Goal: Ask a question: Seek information or help from site administrators or community

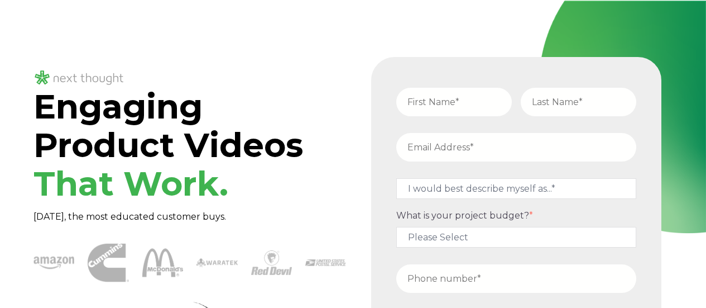
type input "Sion"
type input "[PERSON_NAME]"
type input "[EMAIL_ADDRESS][PERSON_NAME][DOMAIN_NAME]"
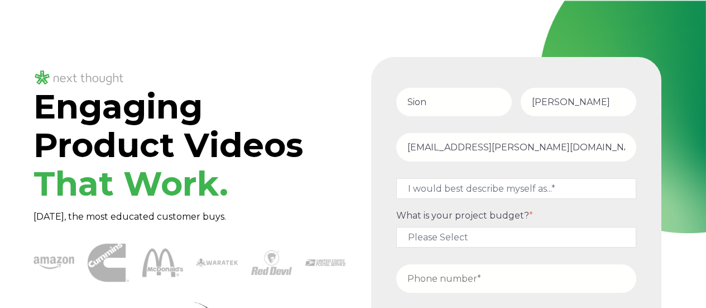
select select "persona_4"
type input "16515556789"
type textarea "I'm reaching out to inquire about custom product video services for my e-commer…"
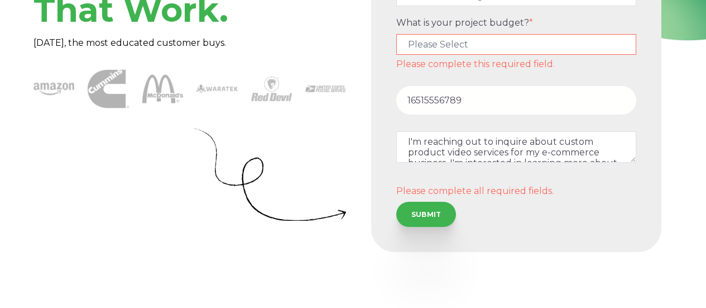
type input "Sion"
type input "[PERSON_NAME]"
type input "[EMAIL_ADDRESS][PERSON_NAME][DOMAIN_NAME]"
select select "persona_5"
type input "16515556789"
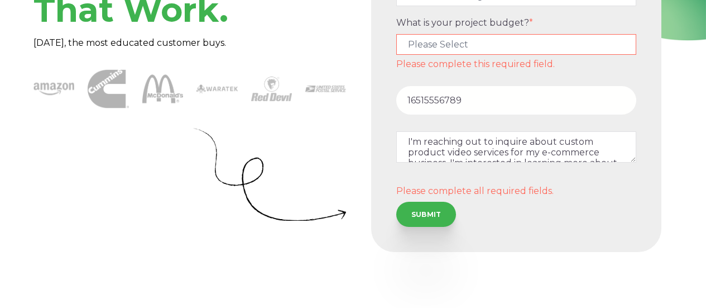
type textarea "I'm reaching out to inquire about custom product video services for my e-commer…"
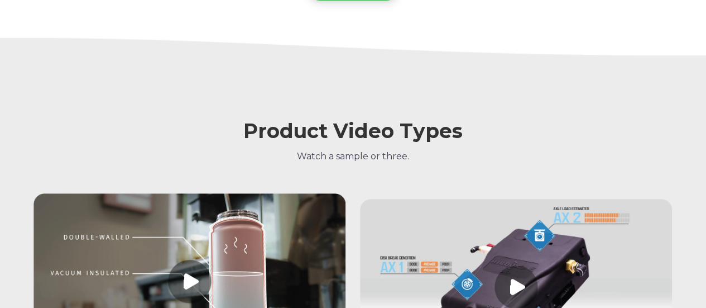
scroll to position [1563, 0]
